Goal: Navigation & Orientation: Understand site structure

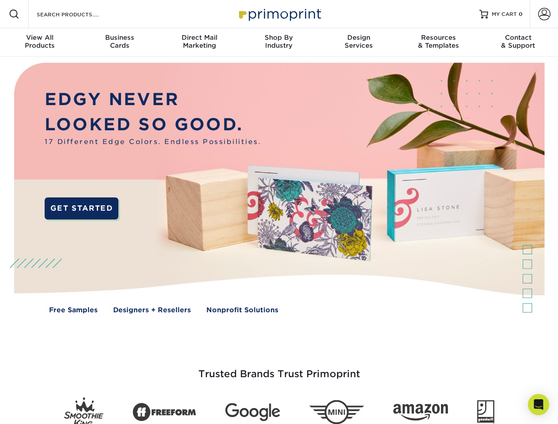
click at [279, 212] on img at bounding box center [279, 195] width 552 height 276
click at [14, 14] on span at bounding box center [14, 14] width 11 height 11
click at [544, 14] on span at bounding box center [544, 14] width 12 height 12
click at [40, 42] on div "View All Products" at bounding box center [40, 42] width 80 height 16
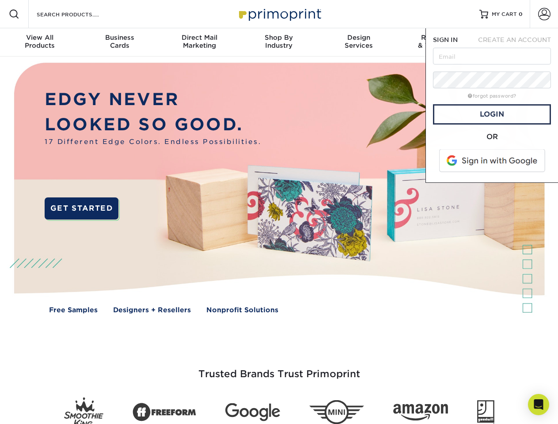
click at [119, 42] on div "Business Cards" at bounding box center [120, 42] width 80 height 16
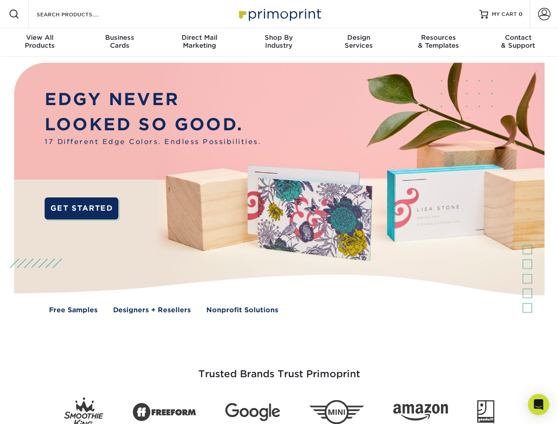
click at [199, 42] on div "Direct Mail Marketing" at bounding box center [199, 42] width 80 height 16
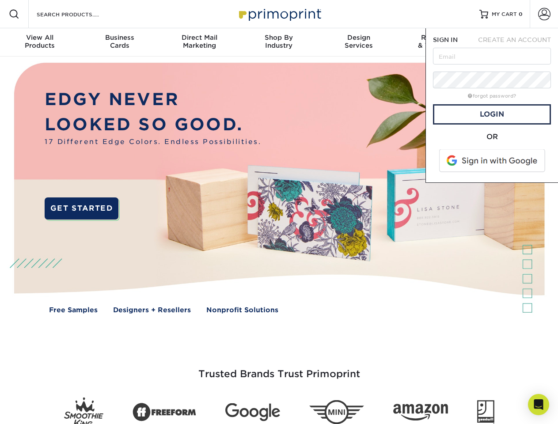
click at [279, 42] on div "Shop By Industry" at bounding box center [279, 42] width 80 height 16
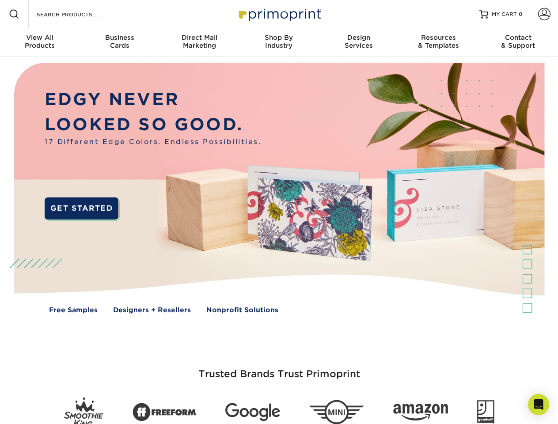
click at [359, 42] on div "Design Services" at bounding box center [359, 42] width 80 height 16
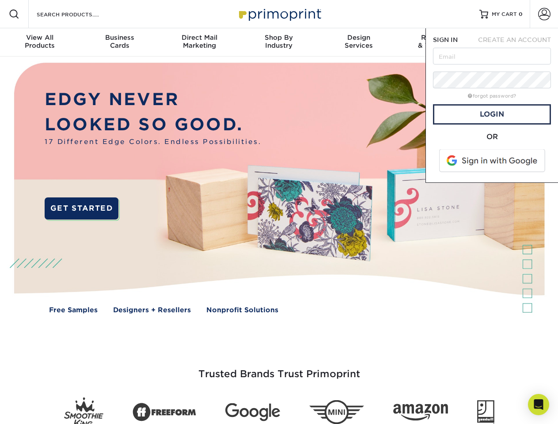
click at [438, 42] on span "SIGN IN" at bounding box center [445, 39] width 25 height 7
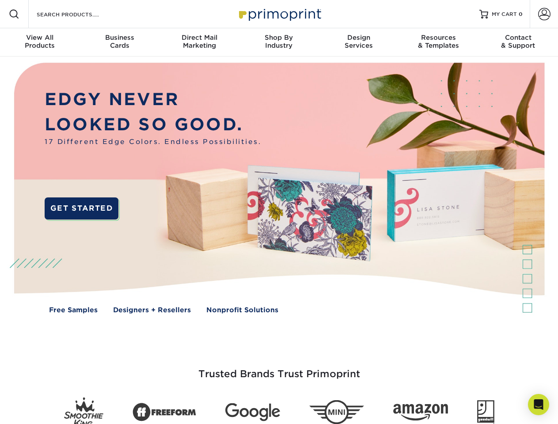
click at [518, 42] on div "Contact & Support" at bounding box center [518, 42] width 80 height 16
